Goal: Task Accomplishment & Management: Use online tool/utility

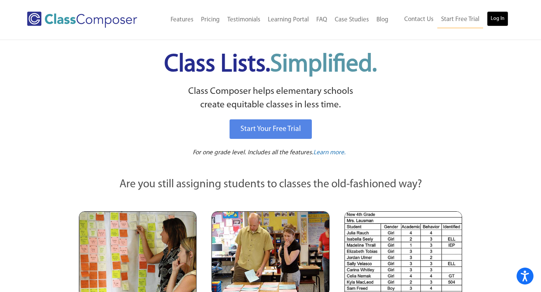
click at [495, 17] on link "Log In" at bounding box center [497, 18] width 21 height 15
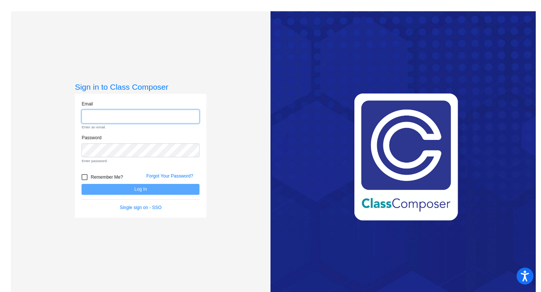
type input "Ofelia.Tedtaotao@svusd.org"
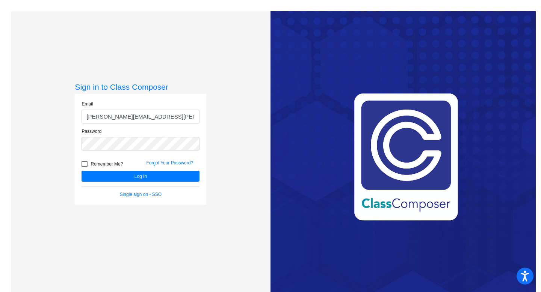
click at [83, 165] on div at bounding box center [85, 164] width 6 height 6
click at [84, 167] on input "Remember Me?" at bounding box center [84, 167] width 0 height 0
checkbox input "true"
click at [133, 178] on button "Log In" at bounding box center [141, 176] width 118 height 11
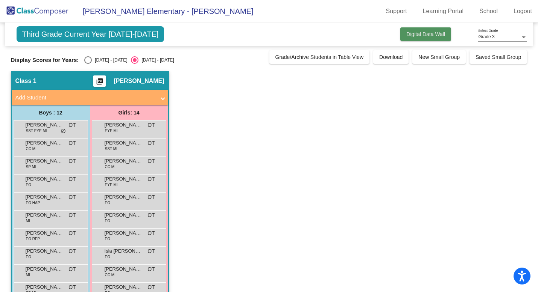
click at [430, 33] on span "Digital Data Wall" at bounding box center [425, 34] width 39 height 6
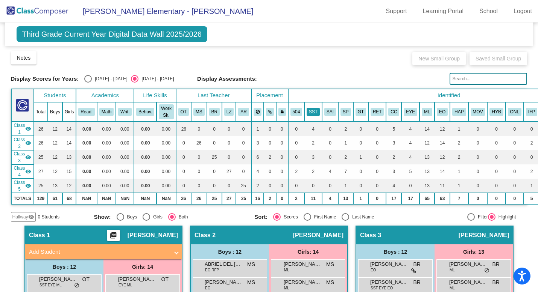
click at [312, 110] on button "SST" at bounding box center [312, 112] width 13 height 8
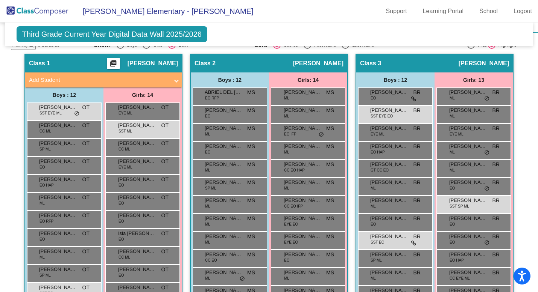
scroll to position [175, 0]
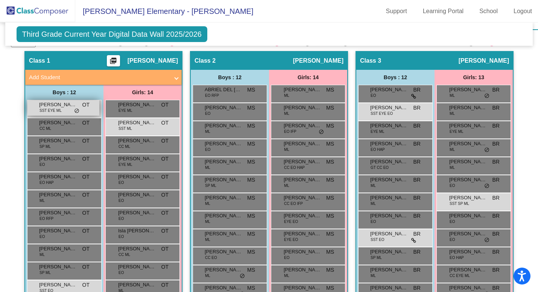
click at [69, 110] on div "Axl Duarte Salinas SST EYE ML OT lock do_not_disturb_alt" at bounding box center [63, 107] width 72 height 15
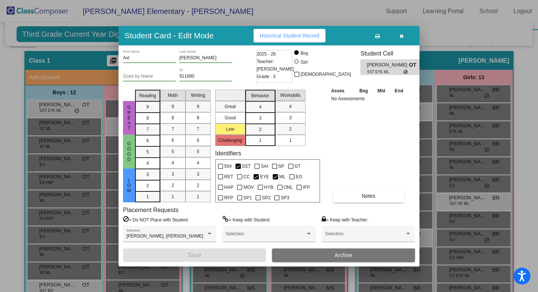
click at [402, 37] on icon "button" at bounding box center [401, 35] width 4 height 5
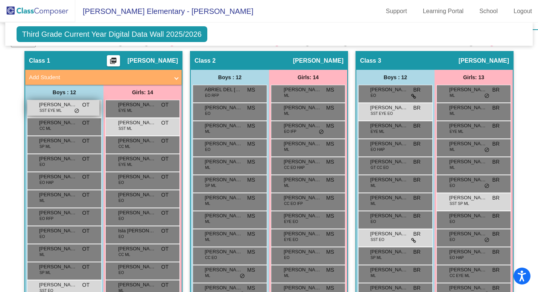
click at [45, 111] on span "SST EYE ML" at bounding box center [50, 111] width 22 height 6
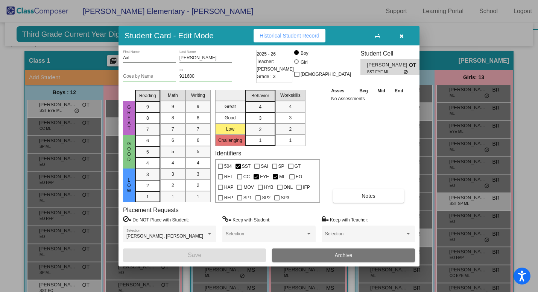
click at [403, 36] on button "button" at bounding box center [401, 36] width 24 height 14
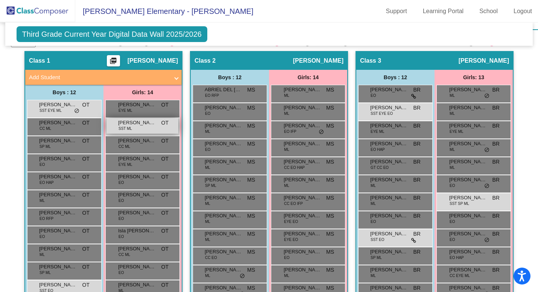
click at [136, 126] on span "Aleena Sanchez Mendez" at bounding box center [137, 123] width 38 height 8
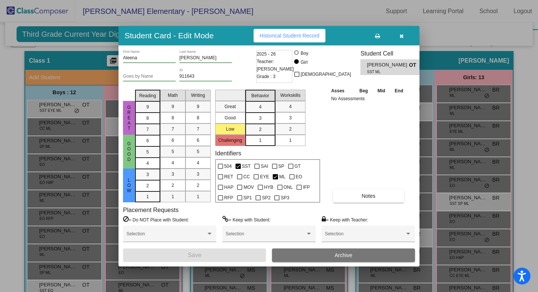
click at [401, 36] on icon "button" at bounding box center [401, 35] width 4 height 5
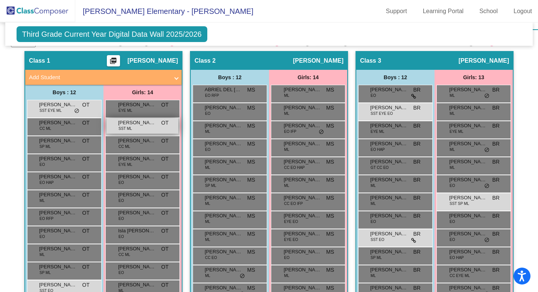
click at [129, 125] on span "Aleena Sanchez Mendez" at bounding box center [137, 123] width 38 height 8
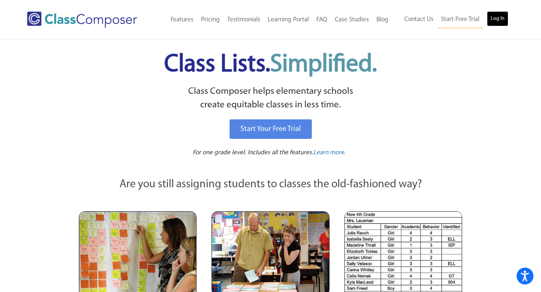
click at [499, 16] on link "Log In" at bounding box center [497, 18] width 21 height 15
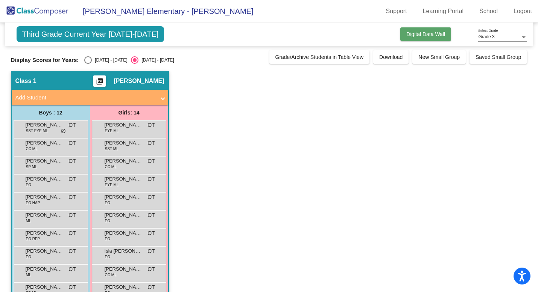
click at [426, 33] on span "Digital Data Wall" at bounding box center [425, 34] width 39 height 6
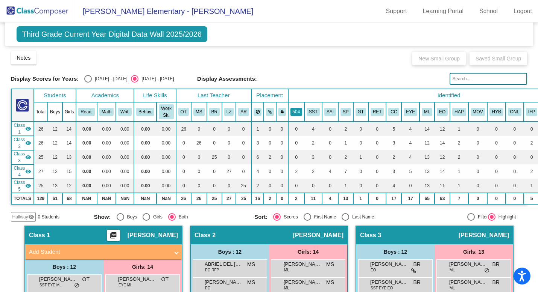
click at [298, 114] on button "504" at bounding box center [296, 112] width 12 height 8
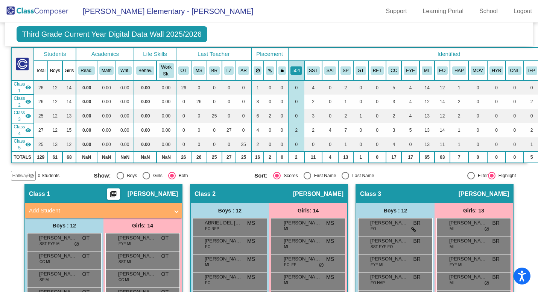
scroll to position [30, 0]
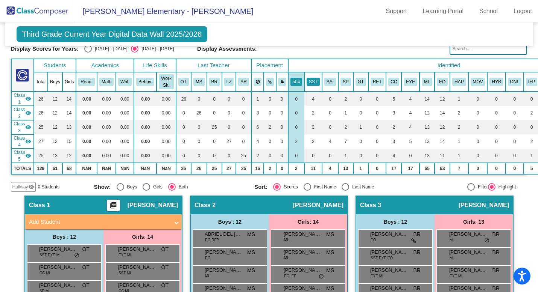
click at [317, 82] on button "SST" at bounding box center [312, 82] width 13 height 8
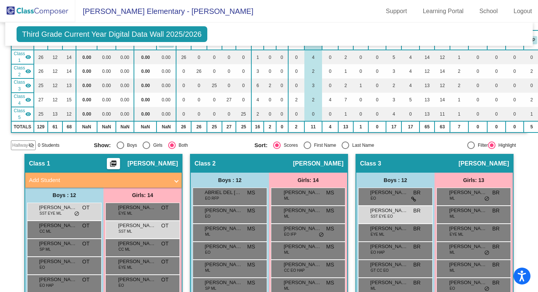
scroll to position [0, 0]
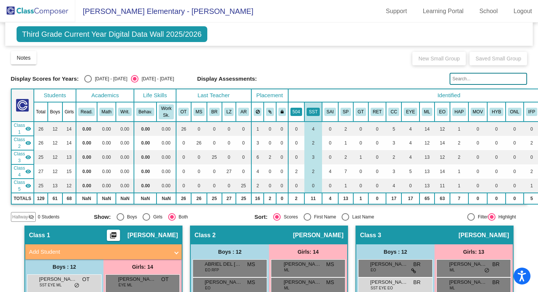
click at [296, 113] on button "504" at bounding box center [296, 112] width 12 height 8
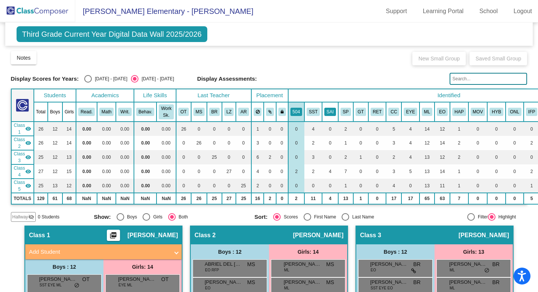
click at [327, 113] on button "SAI" at bounding box center [330, 112] width 12 height 8
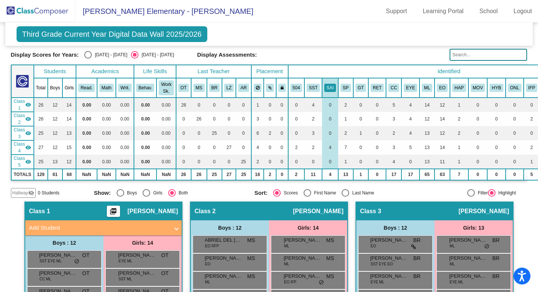
scroll to position [10, 0]
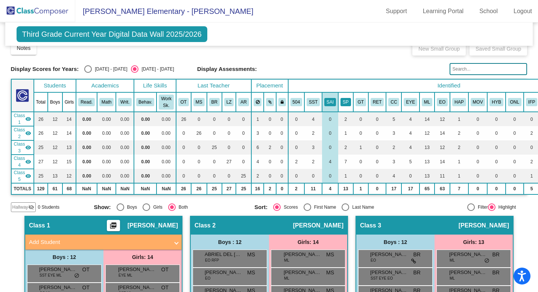
click at [348, 104] on button "SP" at bounding box center [345, 102] width 11 height 8
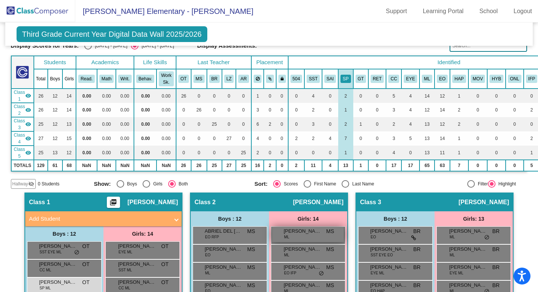
scroll to position [0, 0]
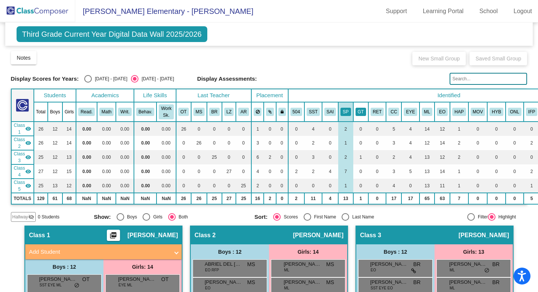
click at [361, 112] on button "GT" at bounding box center [360, 112] width 11 height 8
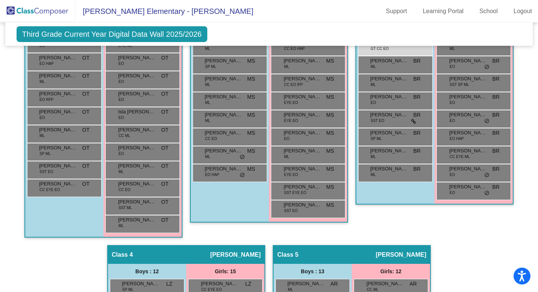
scroll to position [294, 0]
